Goal: Information Seeking & Learning: Learn about a topic

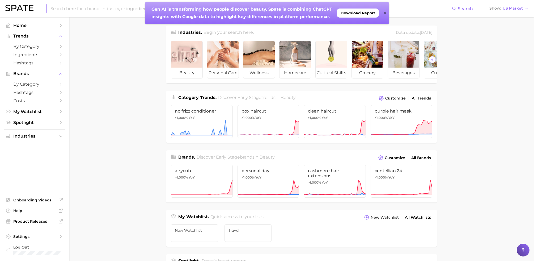
click at [75, 6] on input at bounding box center [251, 8] width 402 height 9
click at [386, 14] on div "Gen AI is transforming how people discover beauty. Spate is combining ChatGPT i…" at bounding box center [267, 13] width 244 height 22
click at [385, 13] on icon at bounding box center [385, 13] width 3 height 3
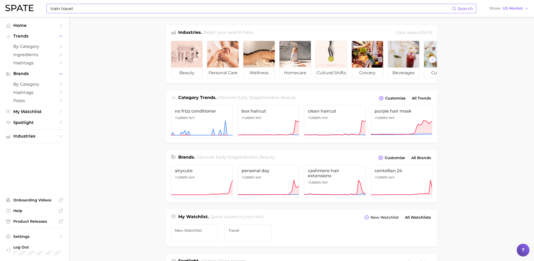
click at [463, 8] on span "Search" at bounding box center [465, 8] width 15 height 5
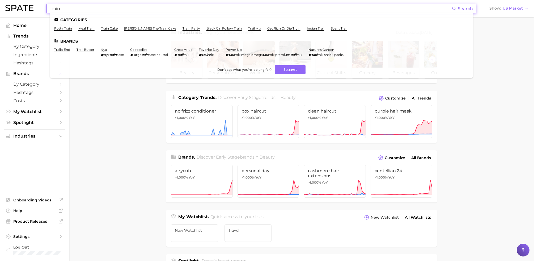
type input "train"
click at [526, 86] on main "Industries. Begin your search here. Data update: [DATE] beauty personal care we…" at bounding box center [301, 224] width 465 height 415
